Goal: Information Seeking & Learning: Find specific fact

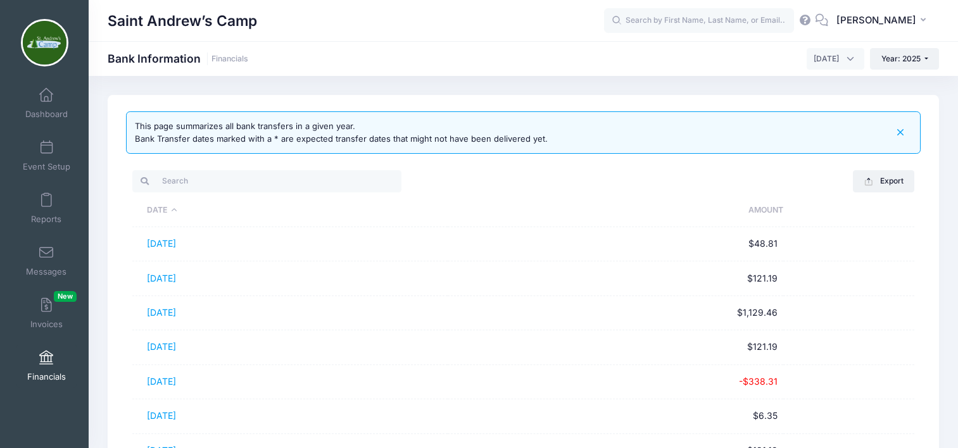
select select "4"
select select "10"
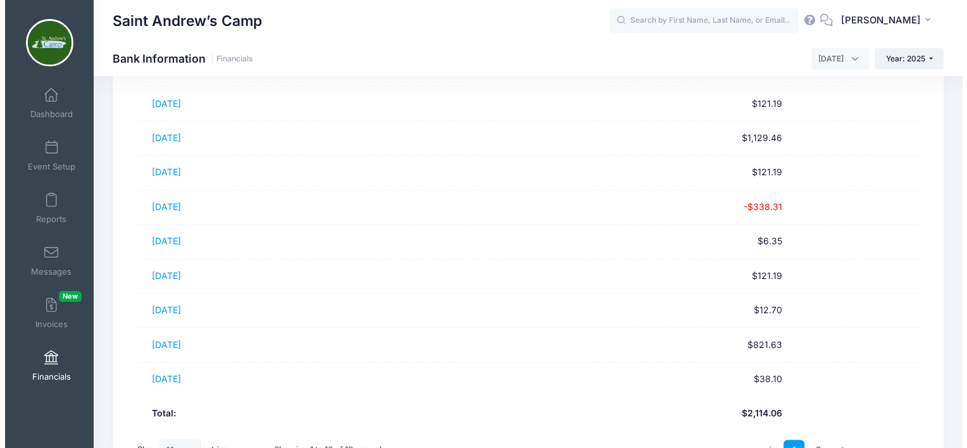
scroll to position [192, 0]
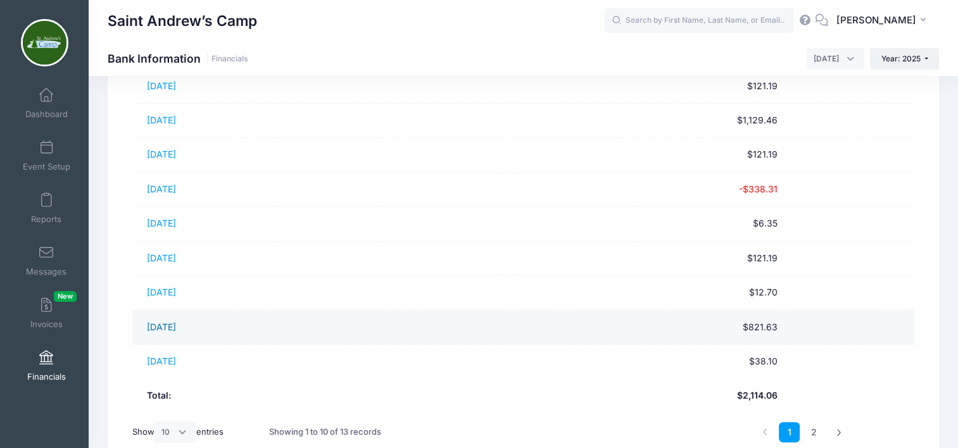
click at [176, 328] on link "04/23/2025" at bounding box center [161, 327] width 29 height 11
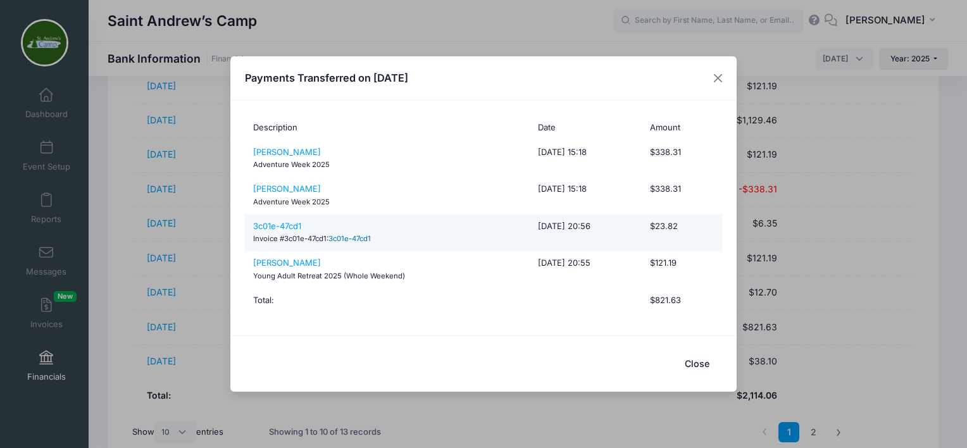
click at [349, 240] on link "3c01e-47cd1" at bounding box center [349, 238] width 42 height 9
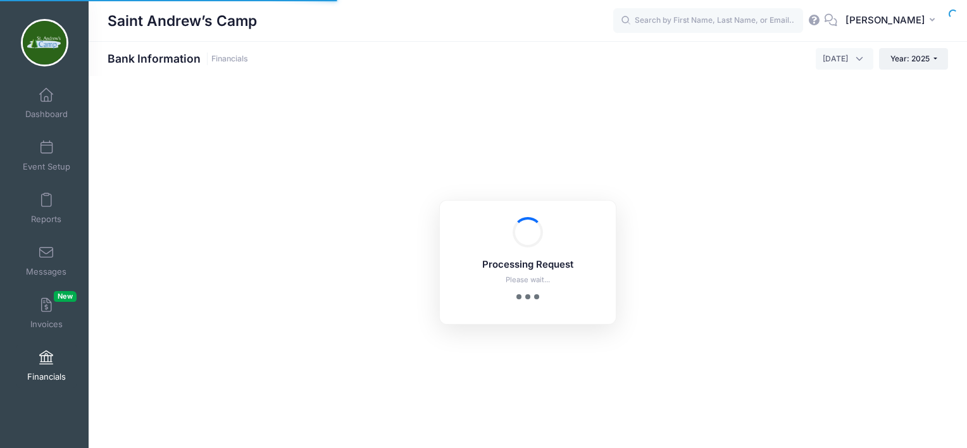
select select "4"
select select "10"
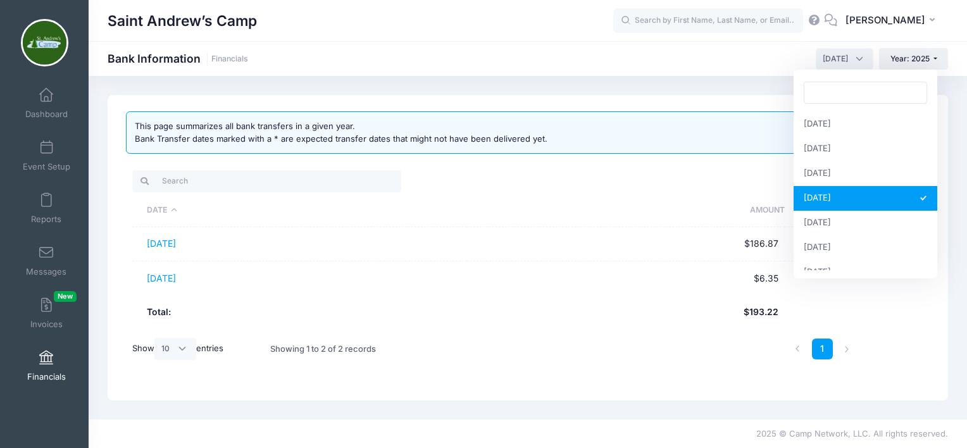
click at [860, 61] on span "[DATE]" at bounding box center [845, 59] width 58 height 22
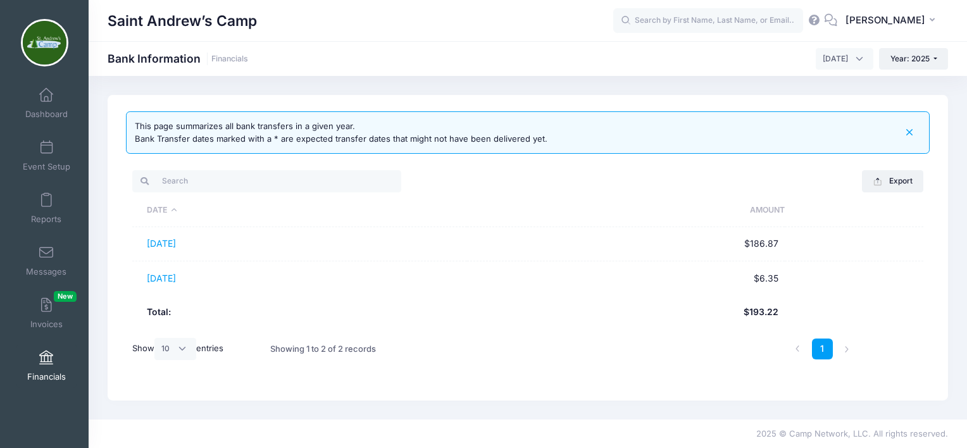
click at [837, 195] on th at bounding box center [854, 210] width 139 height 33
click at [858, 53] on span "August 2025" at bounding box center [845, 59] width 58 height 22
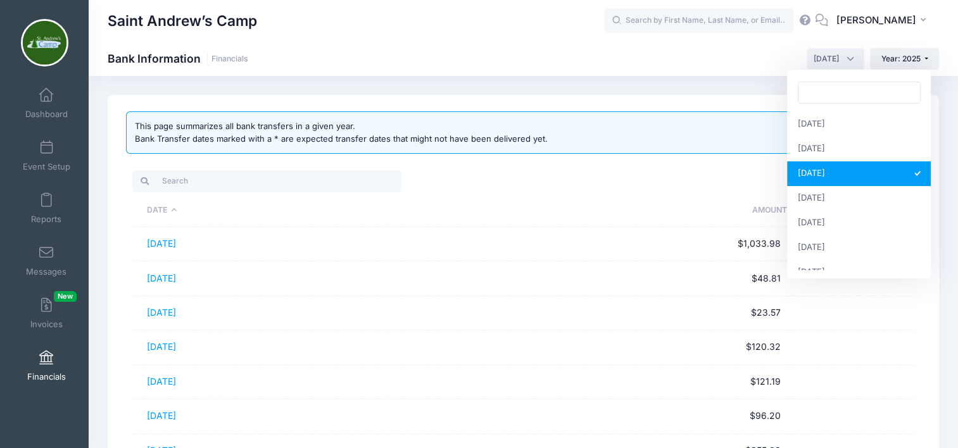
click at [848, 61] on span "March 2025" at bounding box center [835, 59] width 58 height 22
select select "4"
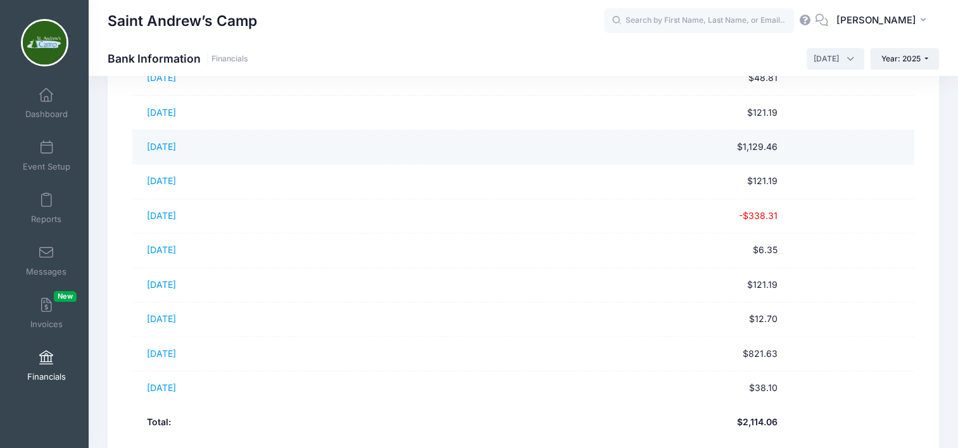
scroll to position [167, 0]
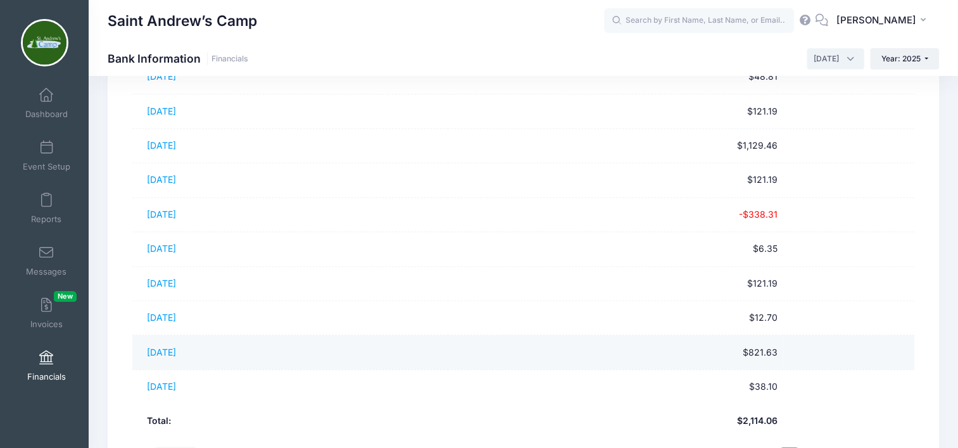
click at [783, 358] on td "$821.63" at bounding box center [614, 352] width 335 height 34
click at [163, 352] on link "04/23/2025" at bounding box center [161, 352] width 29 height 11
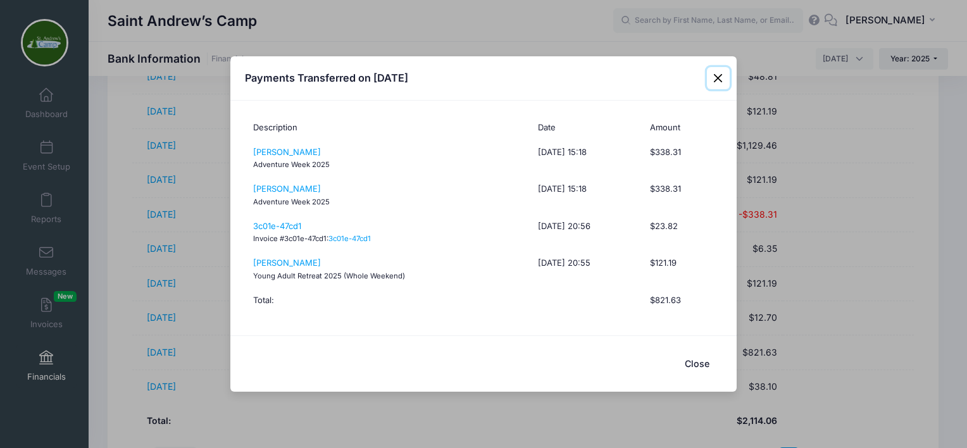
click at [709, 82] on button "Close" at bounding box center [718, 78] width 23 height 23
